Goal: Information Seeking & Learning: Learn about a topic

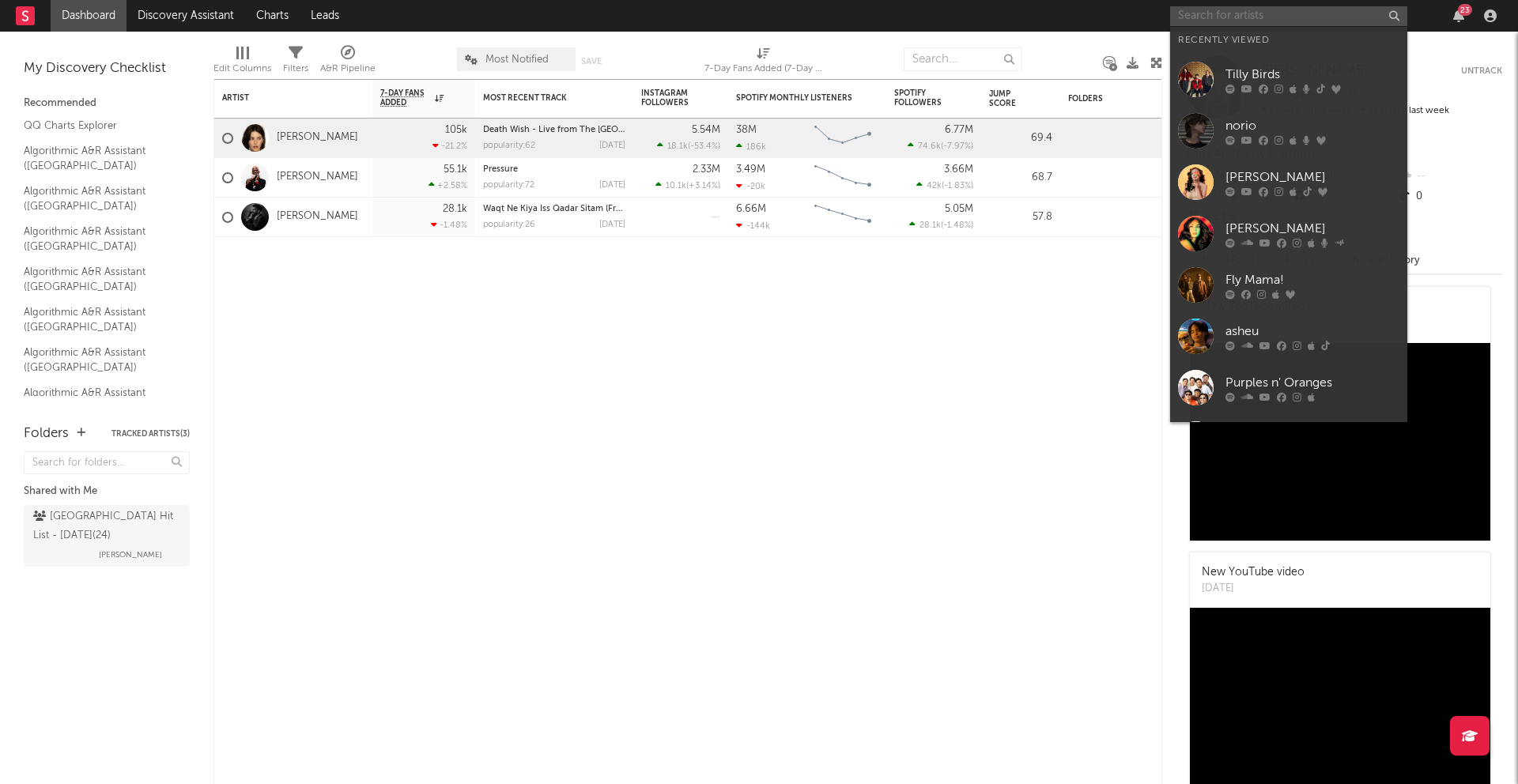
click at [1265, 19] on input "text" at bounding box center [1288, 16] width 237 height 20
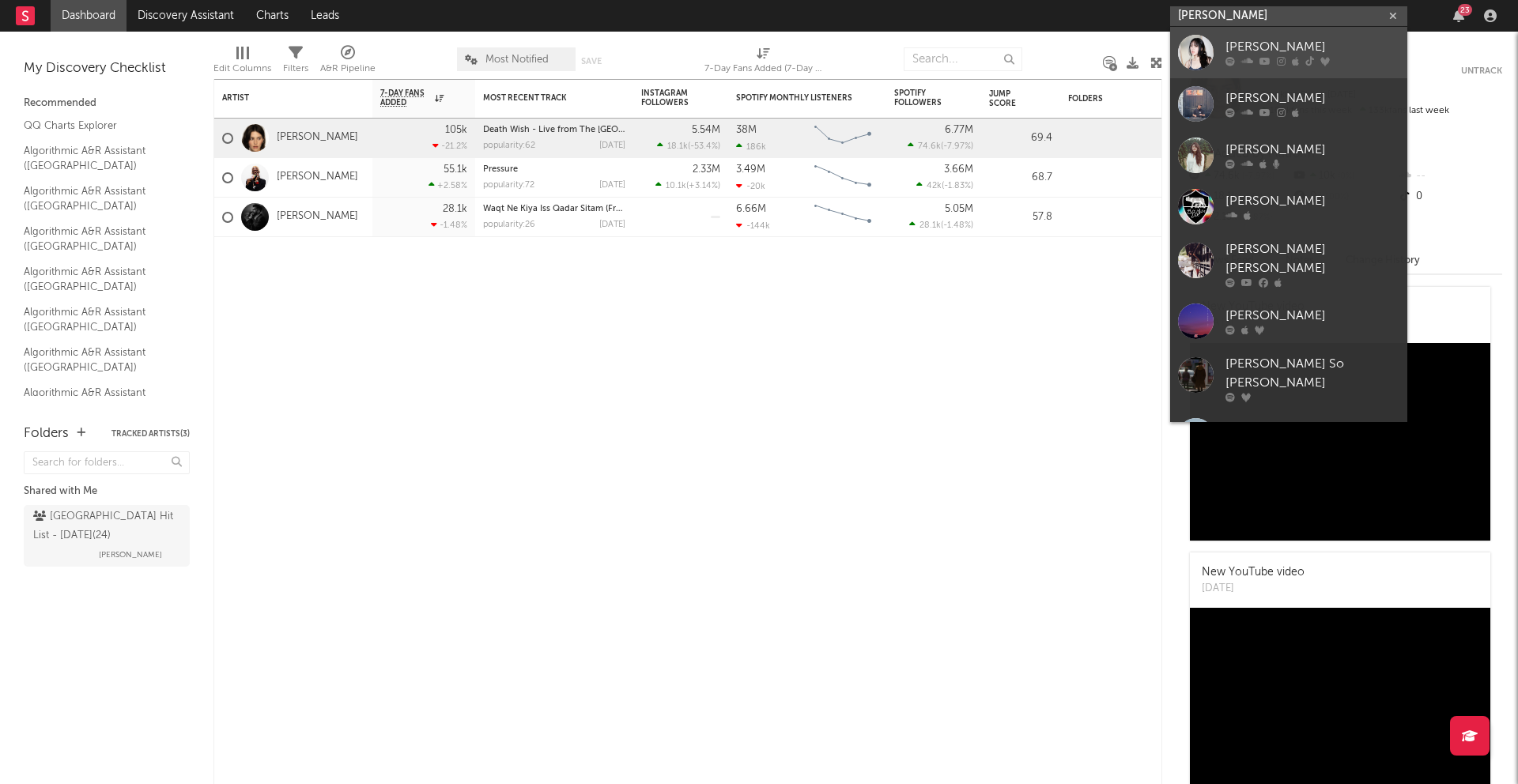
type input "[PERSON_NAME]"
click at [1258, 52] on div "[PERSON_NAME]" at bounding box center [1312, 47] width 174 height 19
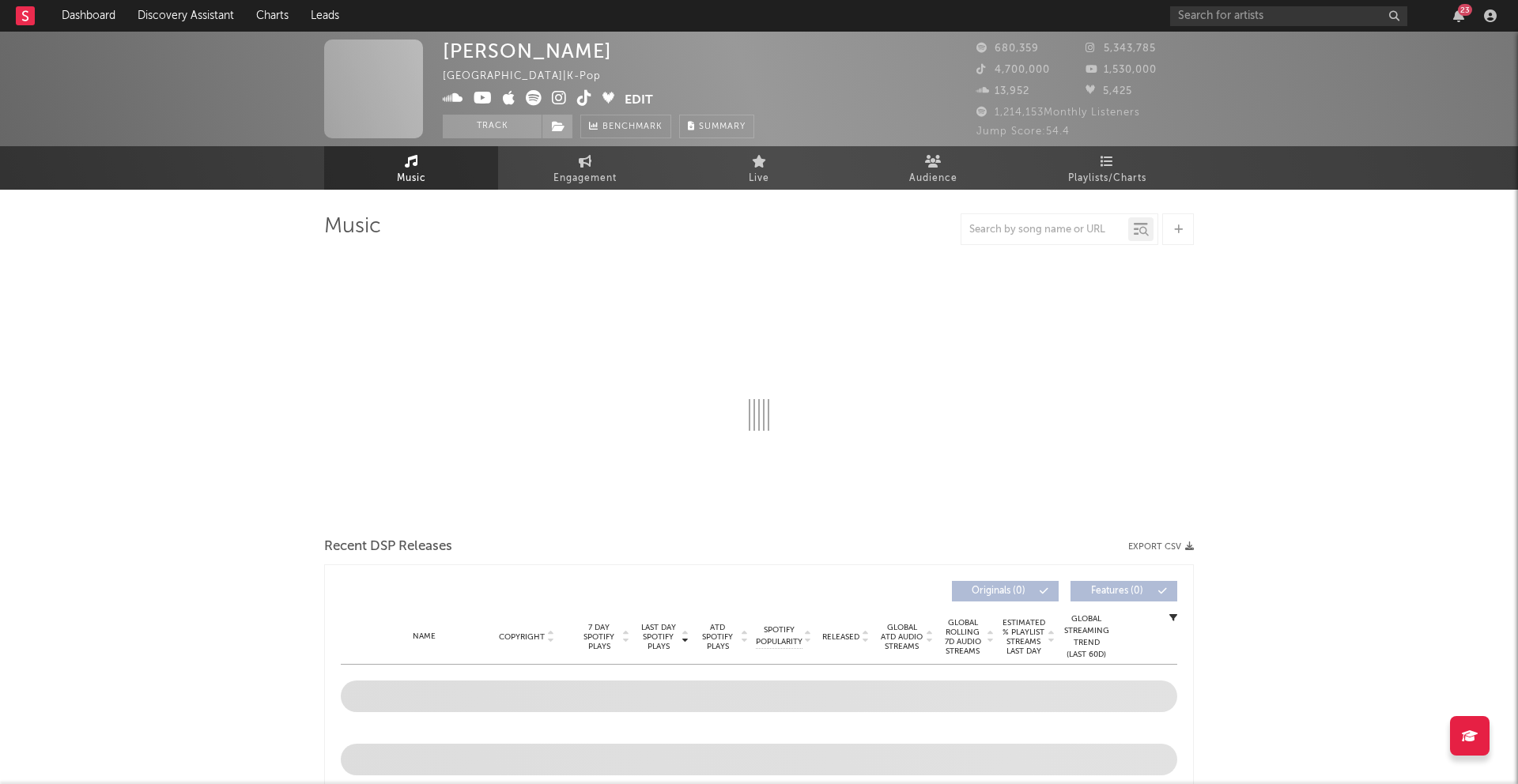
select select "6m"
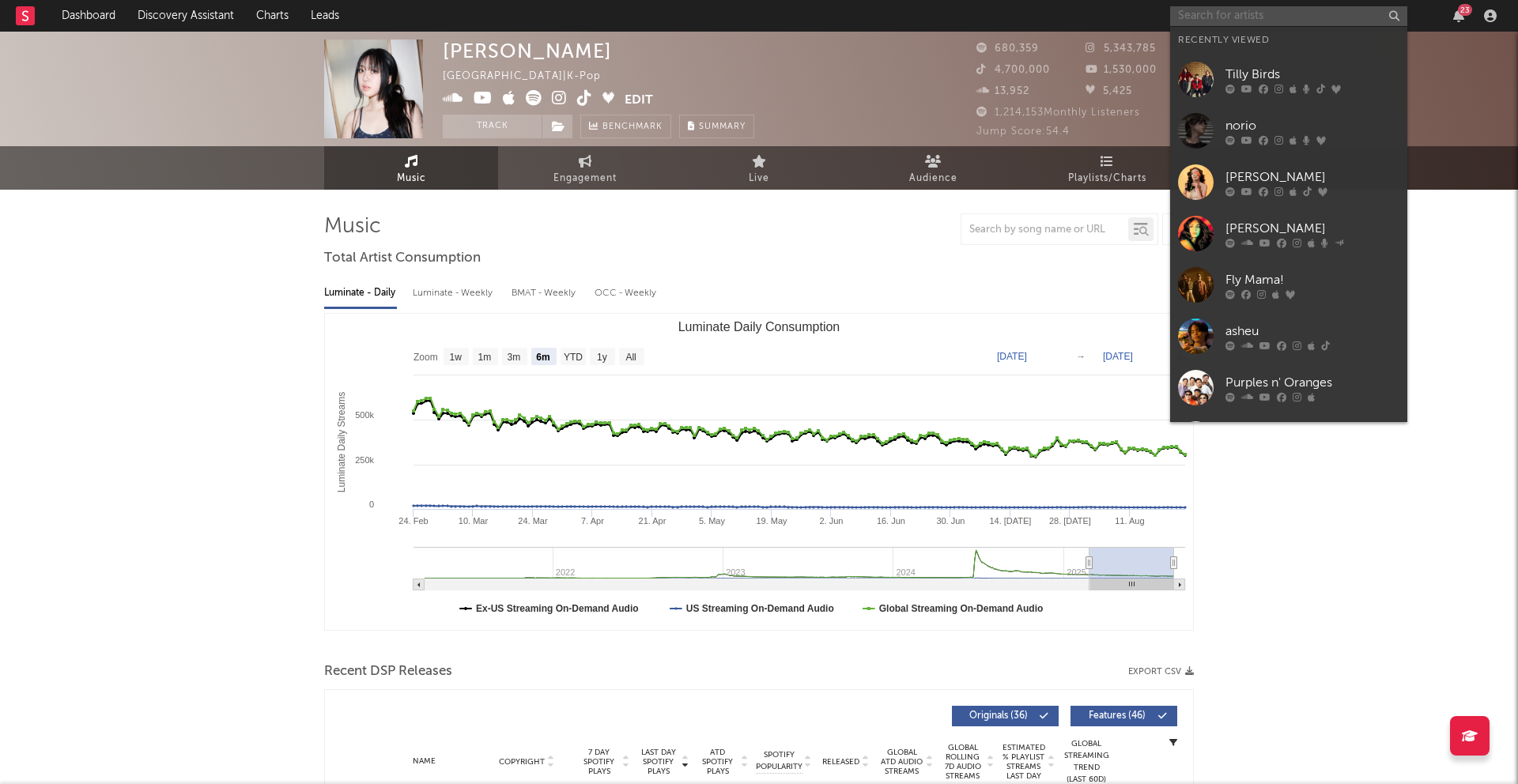
click at [1283, 12] on input "text" at bounding box center [1288, 16] width 237 height 20
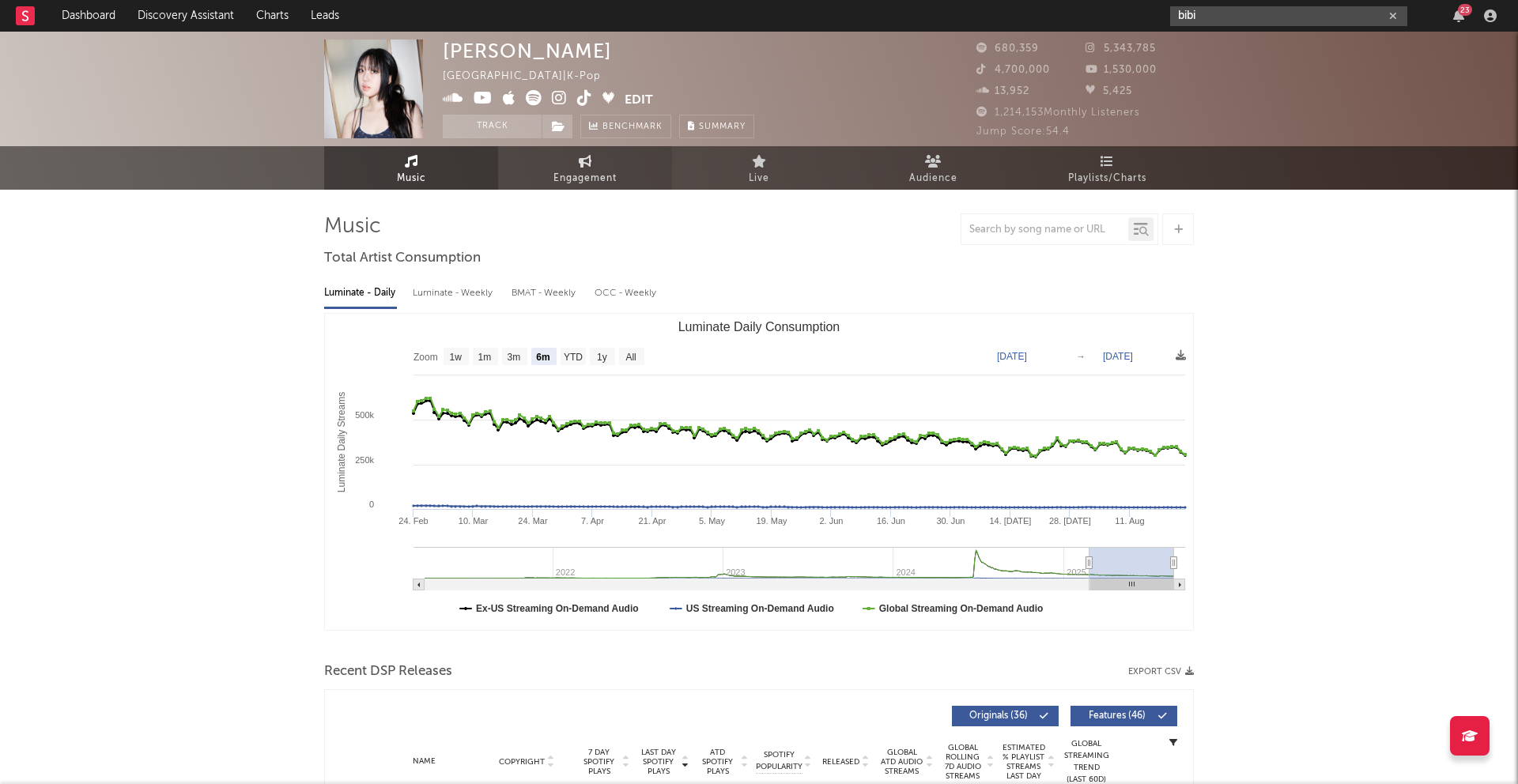
type input "bibi"
click at [1271, 26] on div "bibi 23" at bounding box center [1336, 16] width 332 height 31
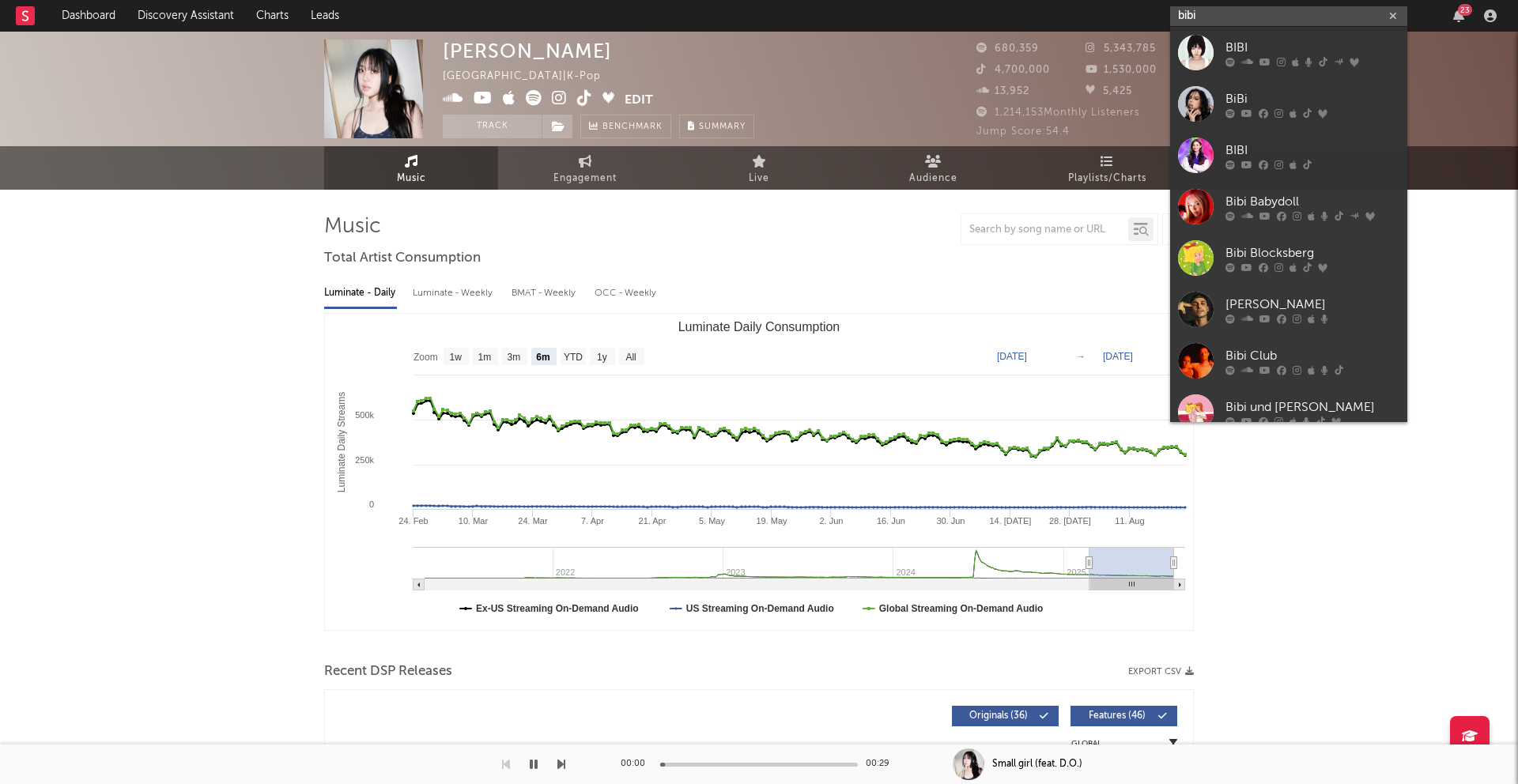
click at [1257, 22] on input "bibi" at bounding box center [1288, 16] width 237 height 20
click at [1256, 44] on div "BIBI" at bounding box center [1312, 47] width 174 height 19
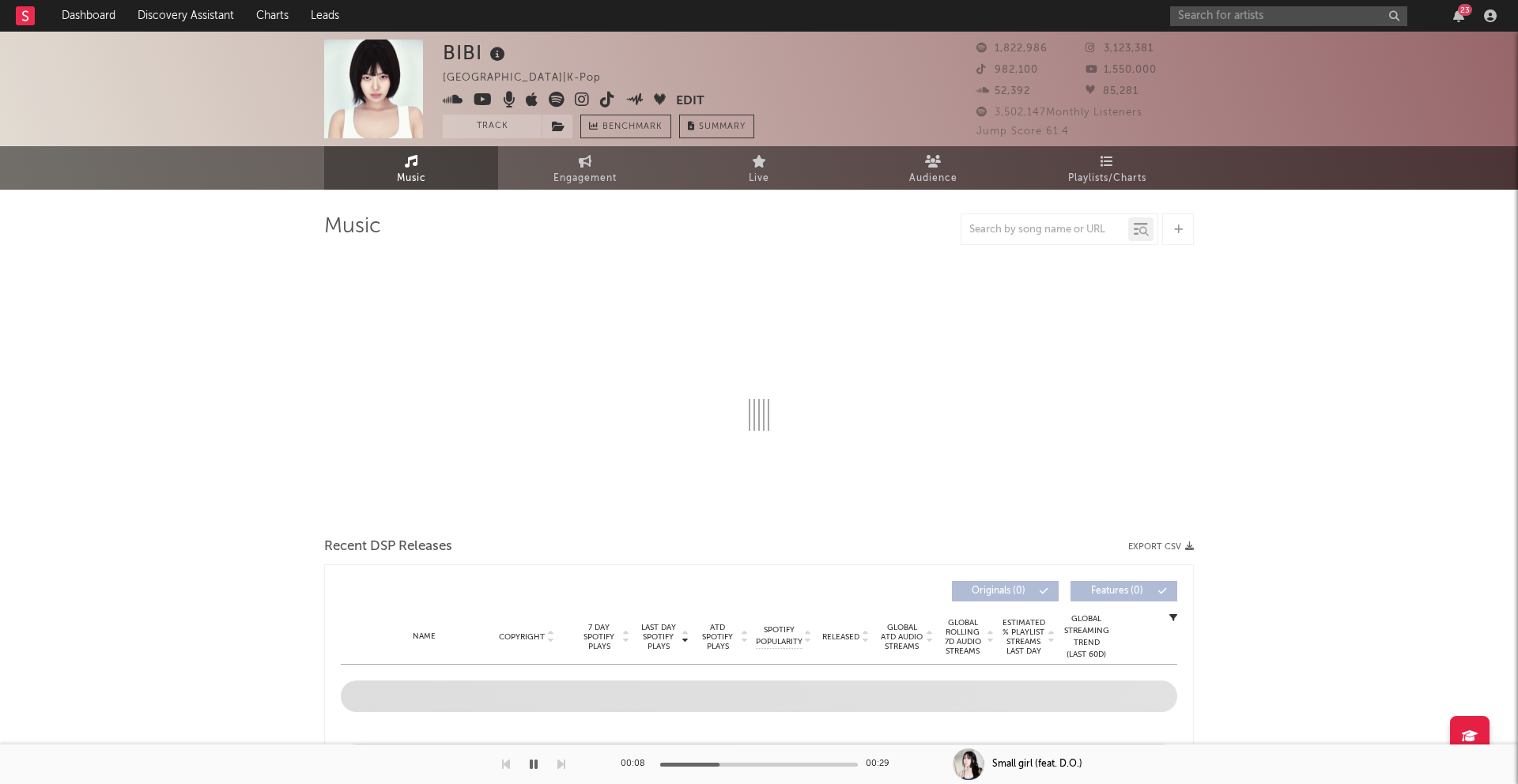
select select "6m"
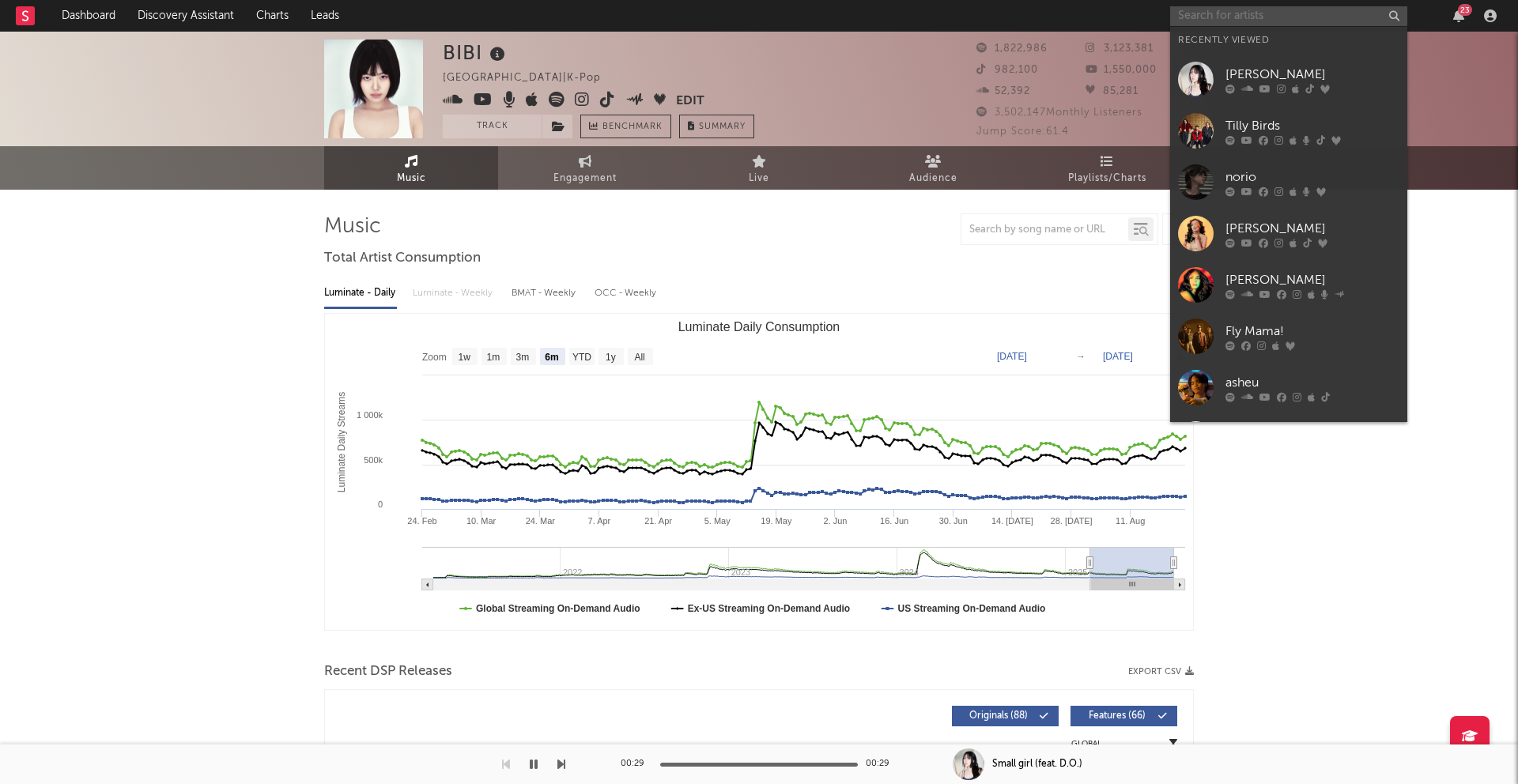
click at [1281, 17] on input "text" at bounding box center [1288, 16] width 237 height 20
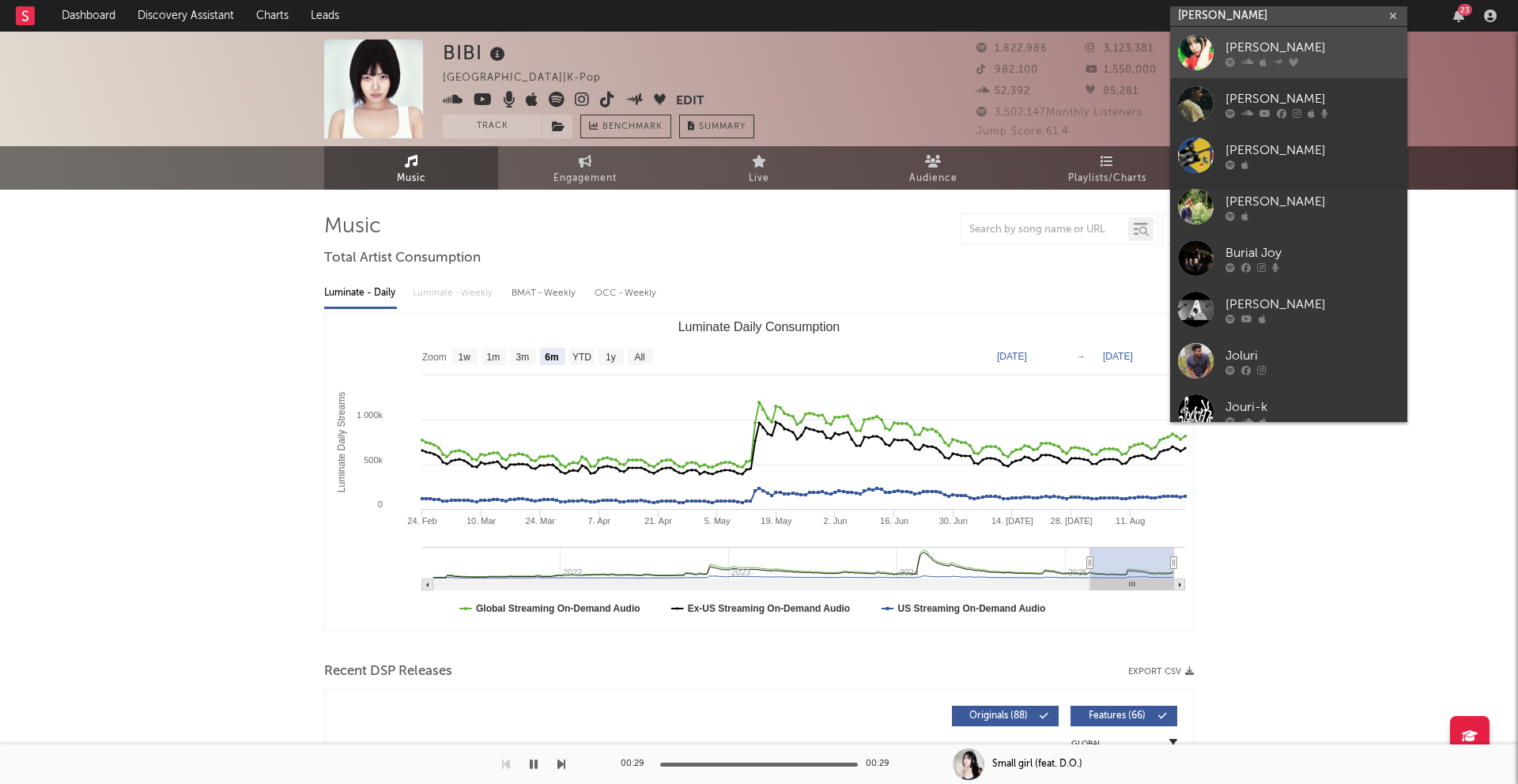
type input "[PERSON_NAME]"
click at [1274, 51] on div "[PERSON_NAME]" at bounding box center [1312, 47] width 174 height 19
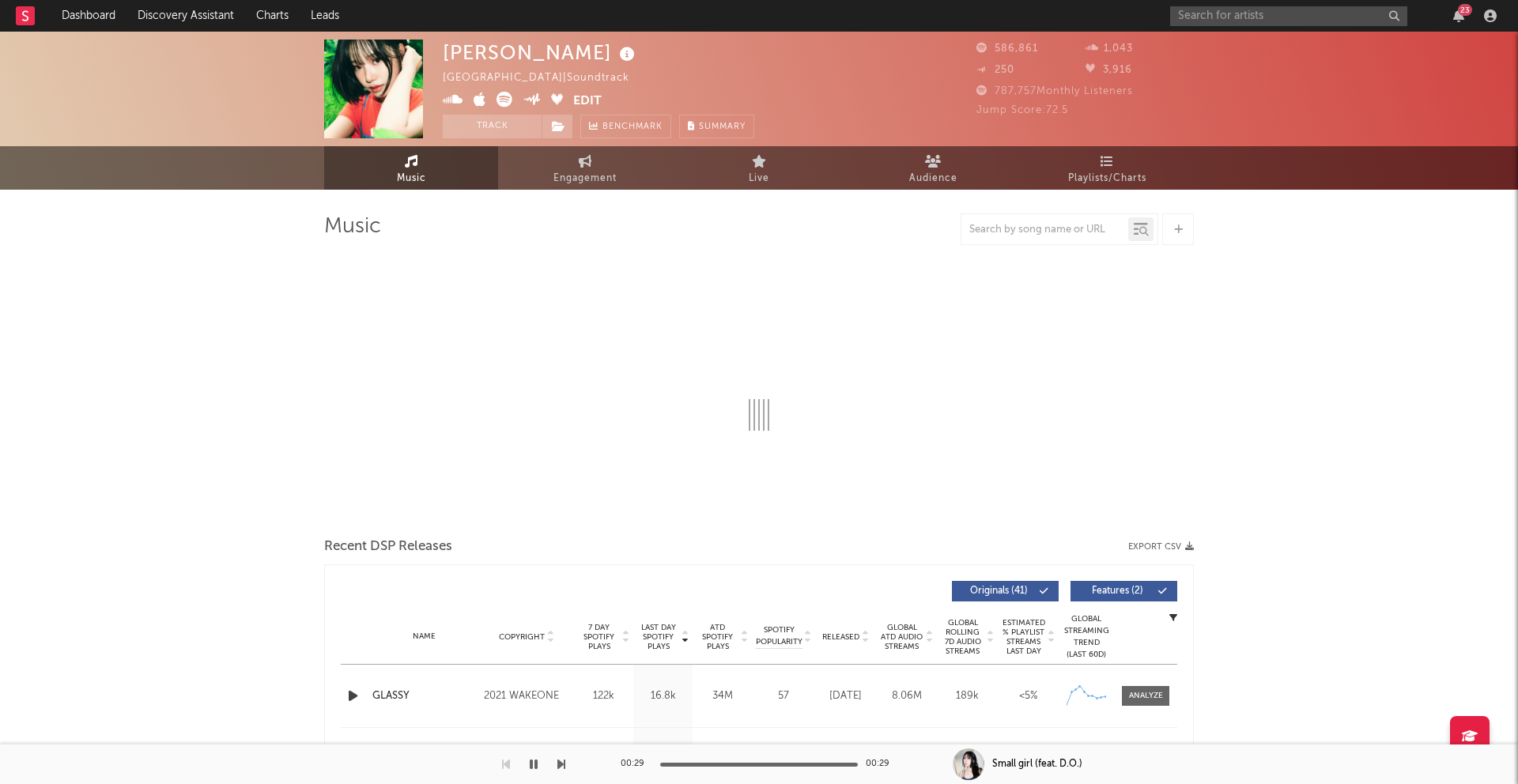
select select "6m"
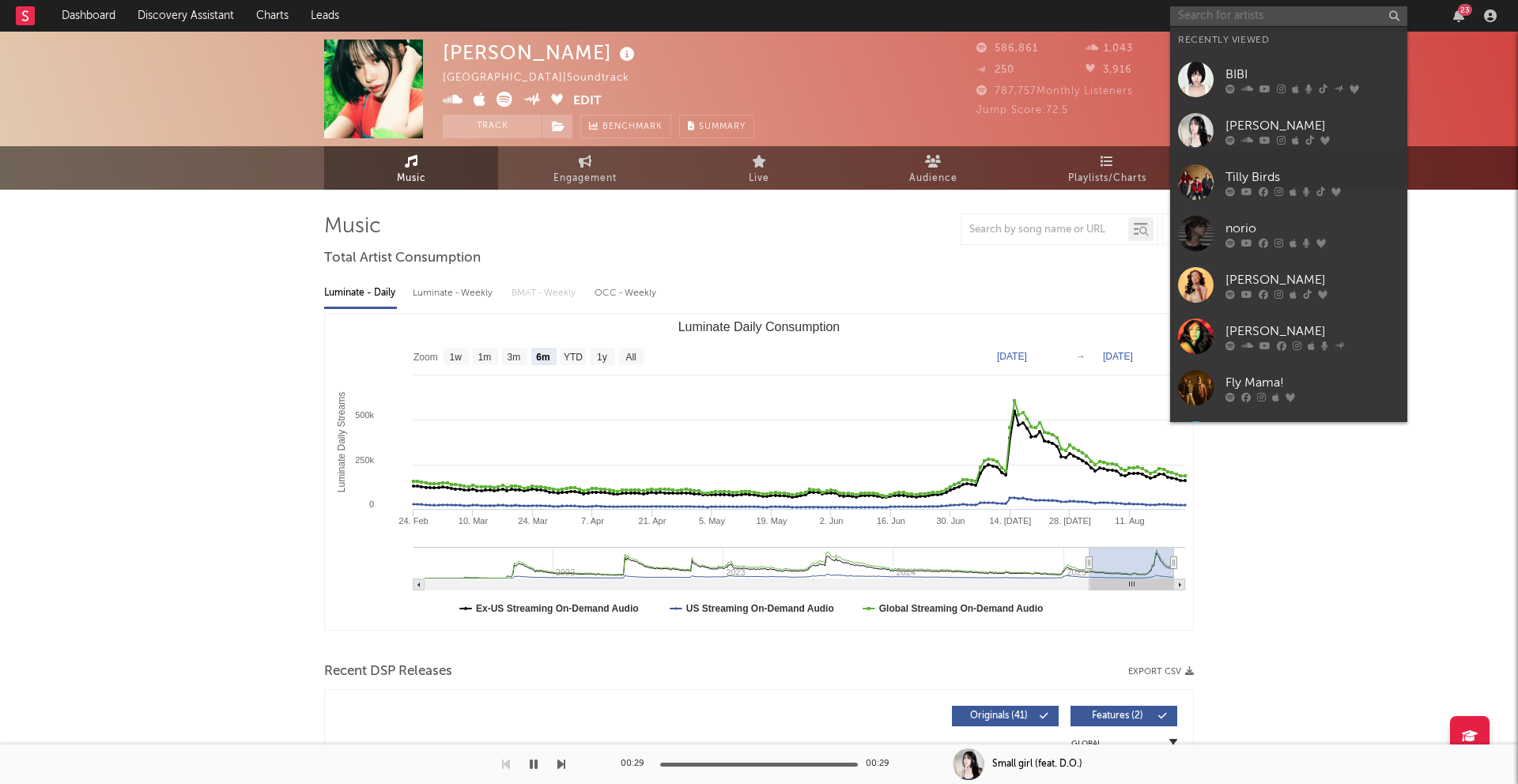
click at [1250, 14] on input "text" at bounding box center [1288, 16] width 237 height 20
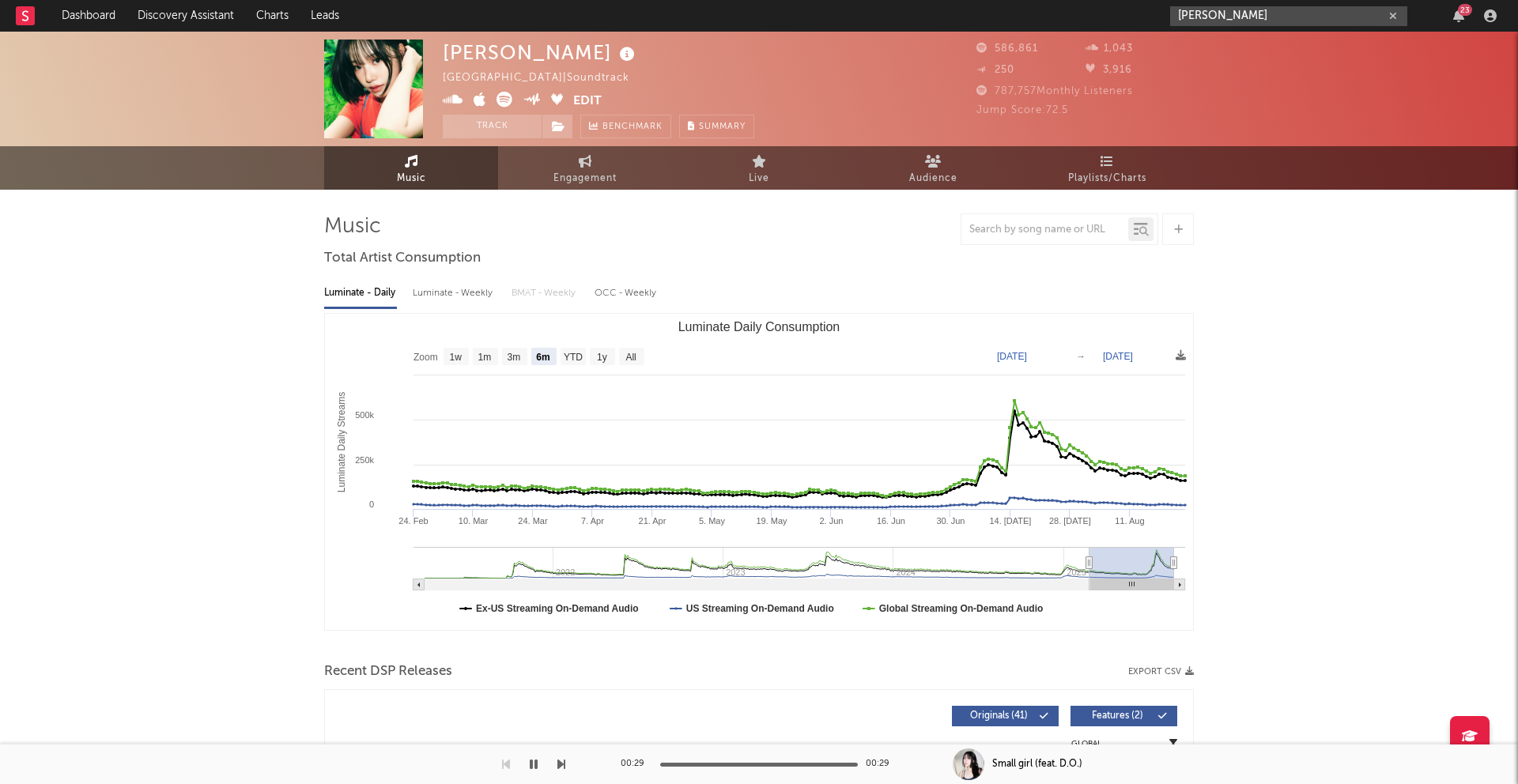
drag, startPoint x: 1259, startPoint y: 11, endPoint x: 1144, endPoint y: 11, distance: 115.0
click at [1144, 11] on nav "Dashboard Discovery Assistant Charts Leads [PERSON_NAME] 23" at bounding box center [759, 16] width 1518 height 31
type input "chuu"
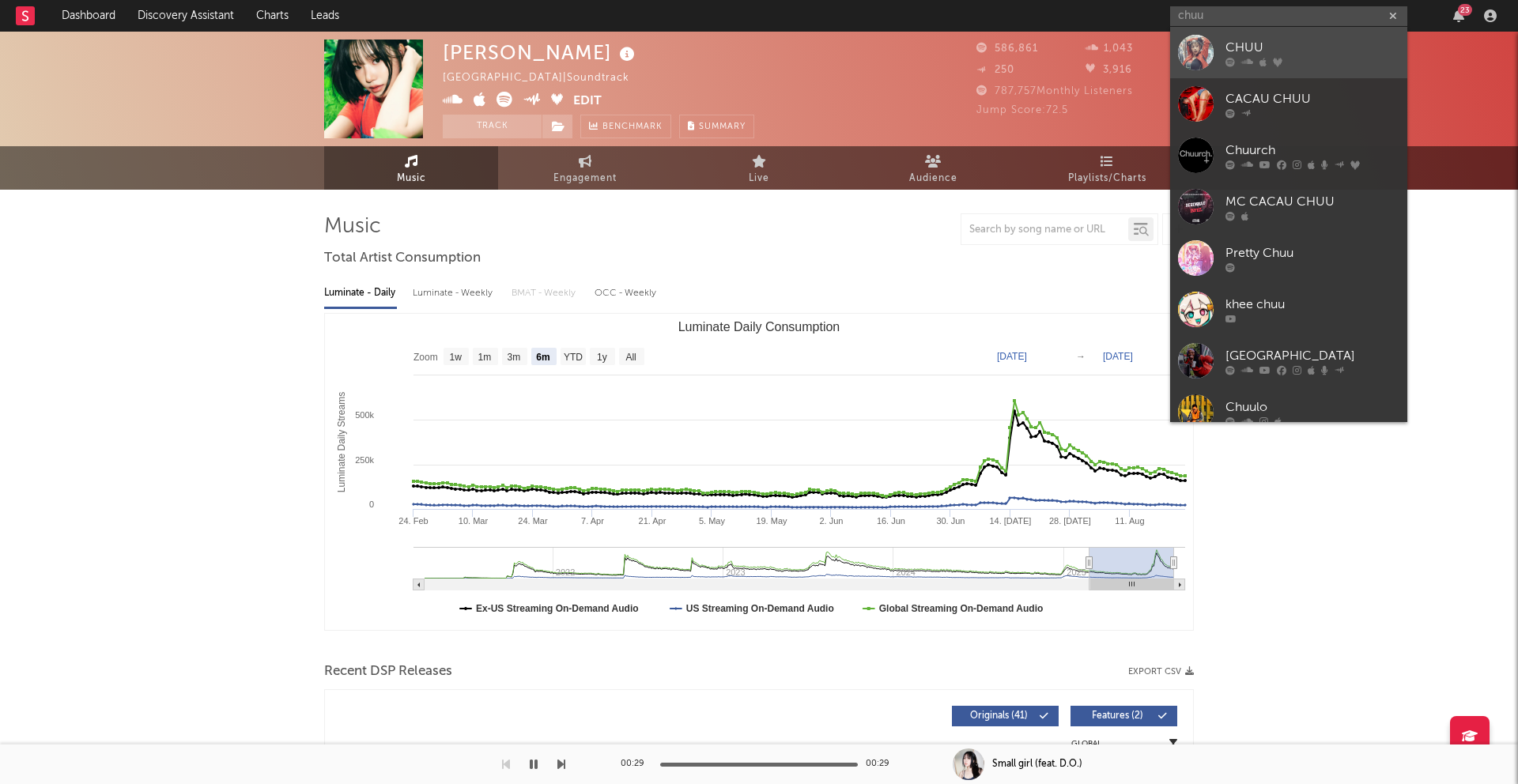
click at [1283, 52] on div "CHUU" at bounding box center [1312, 47] width 174 height 19
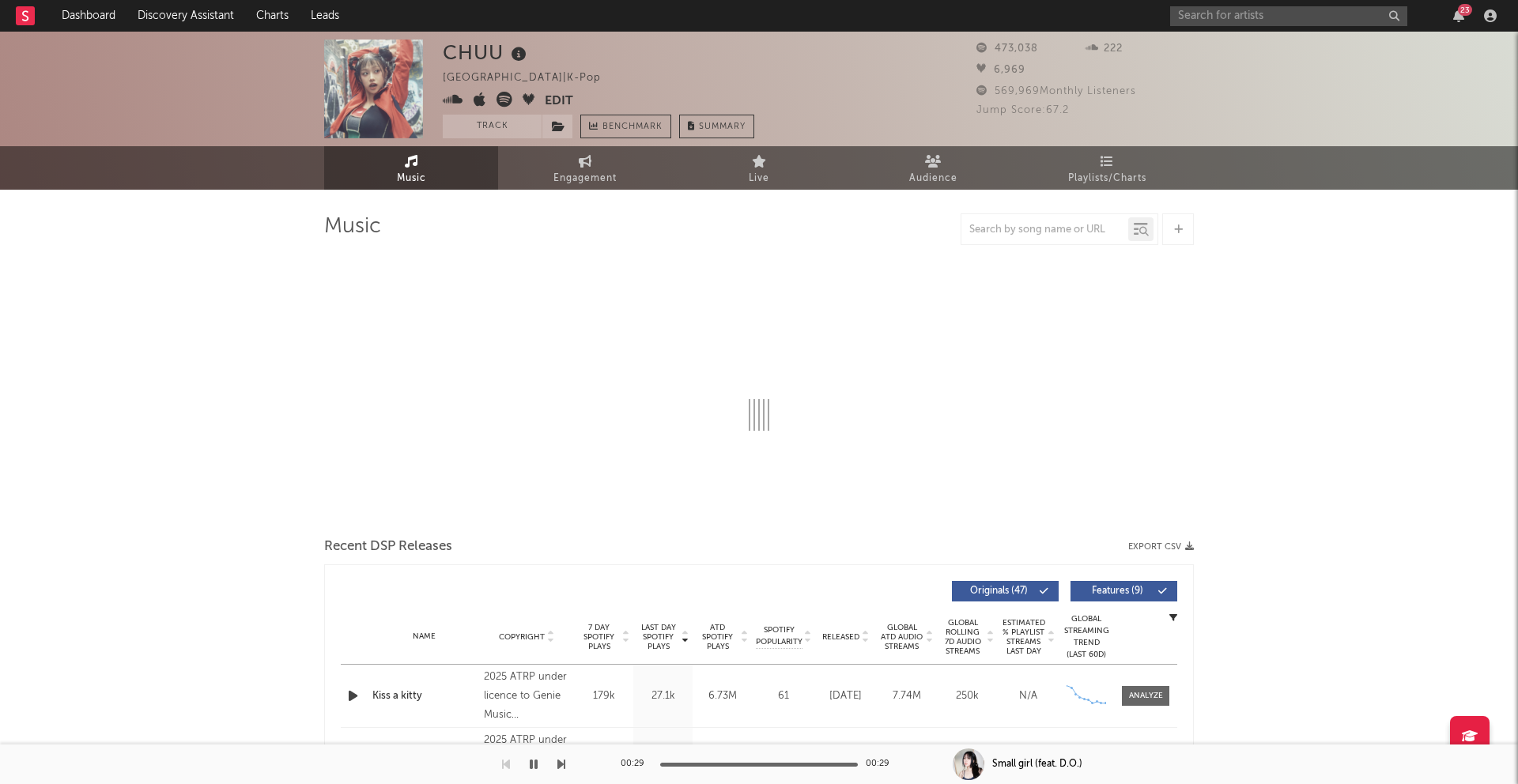
select select "6m"
